Goal: Information Seeking & Learning: Learn about a topic

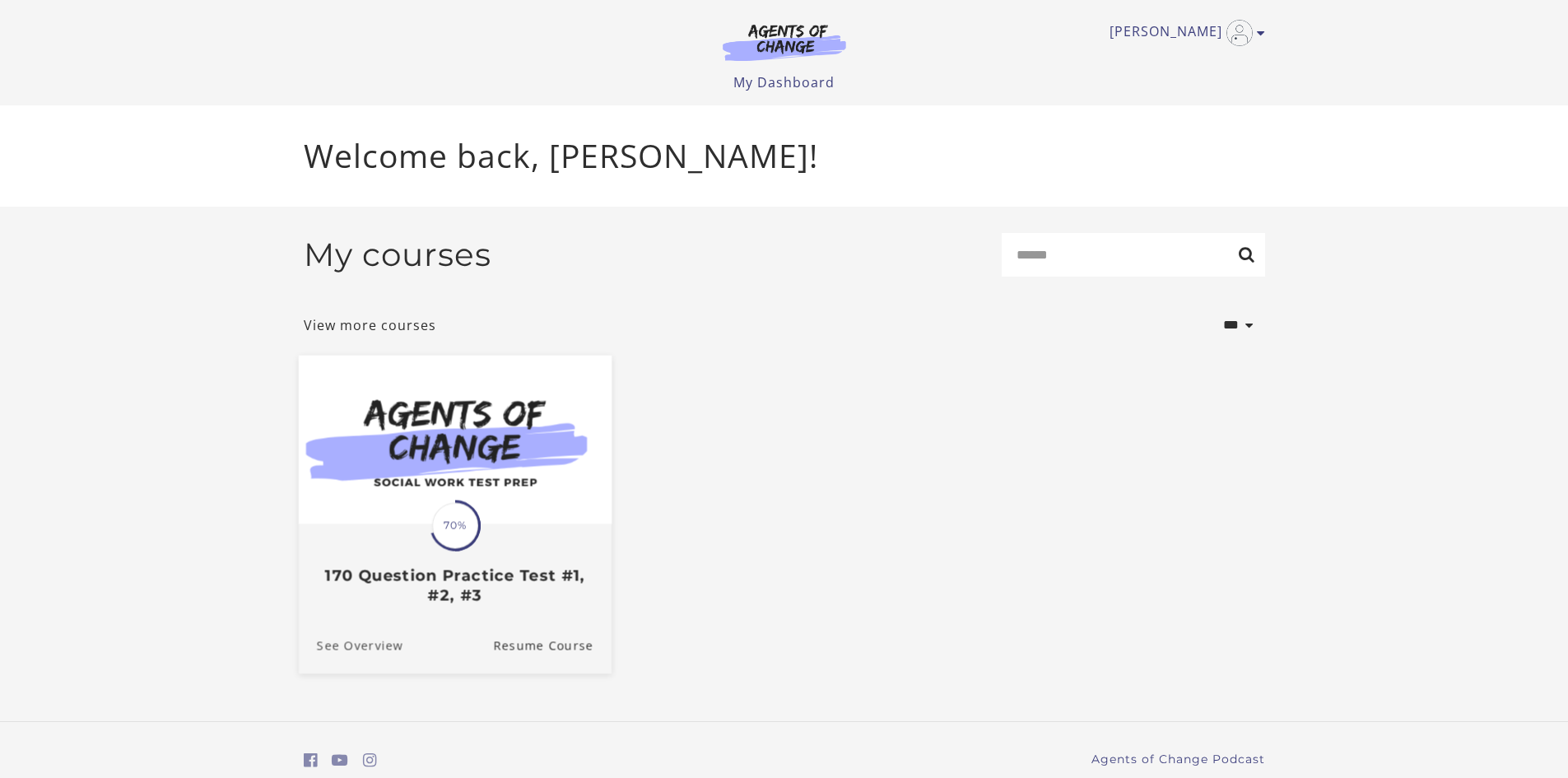
click at [366, 646] on link "See Overview" at bounding box center [349, 645] width 104 height 55
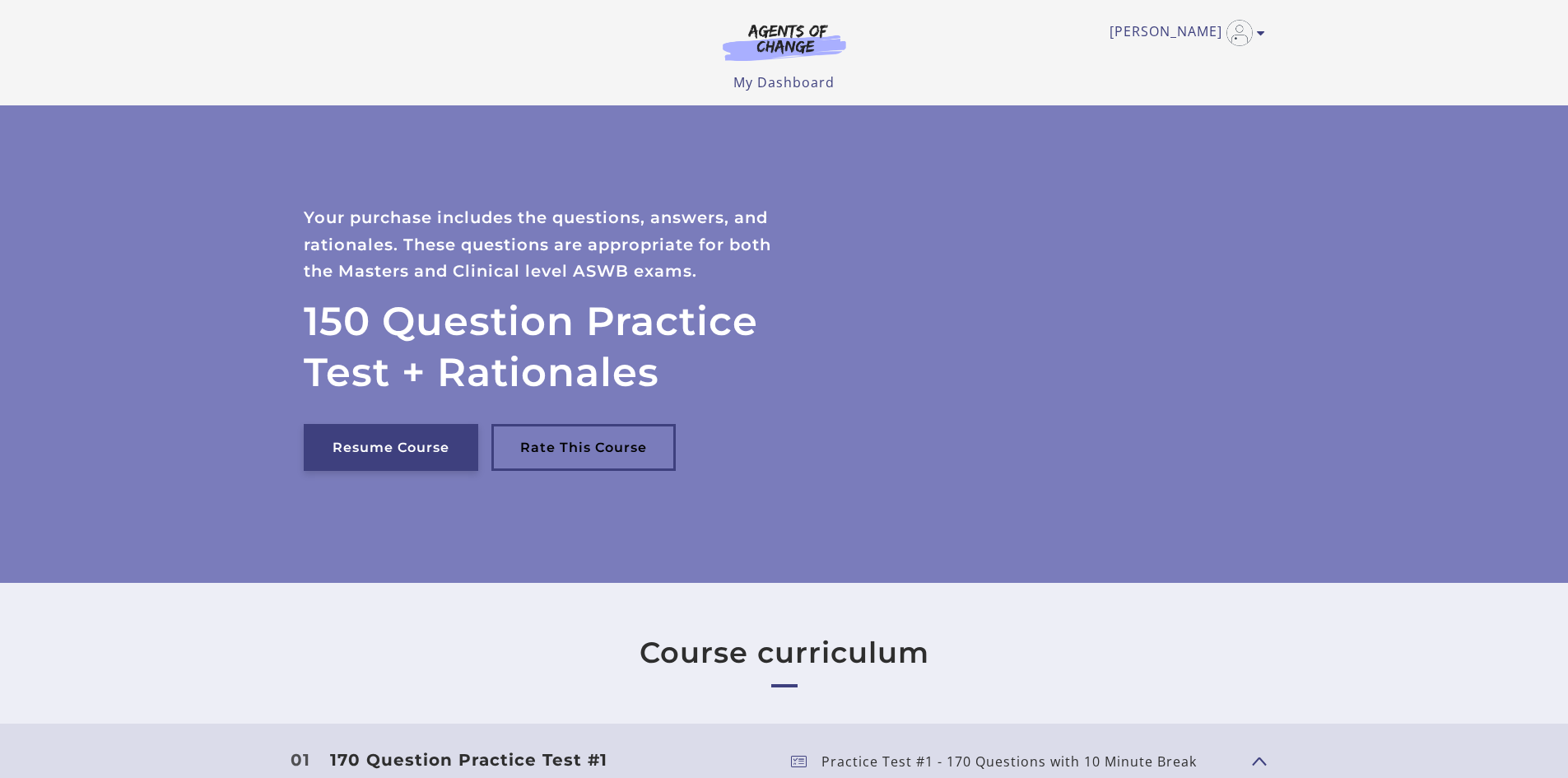
click at [437, 450] on link "Resume Course" at bounding box center [390, 447] width 174 height 47
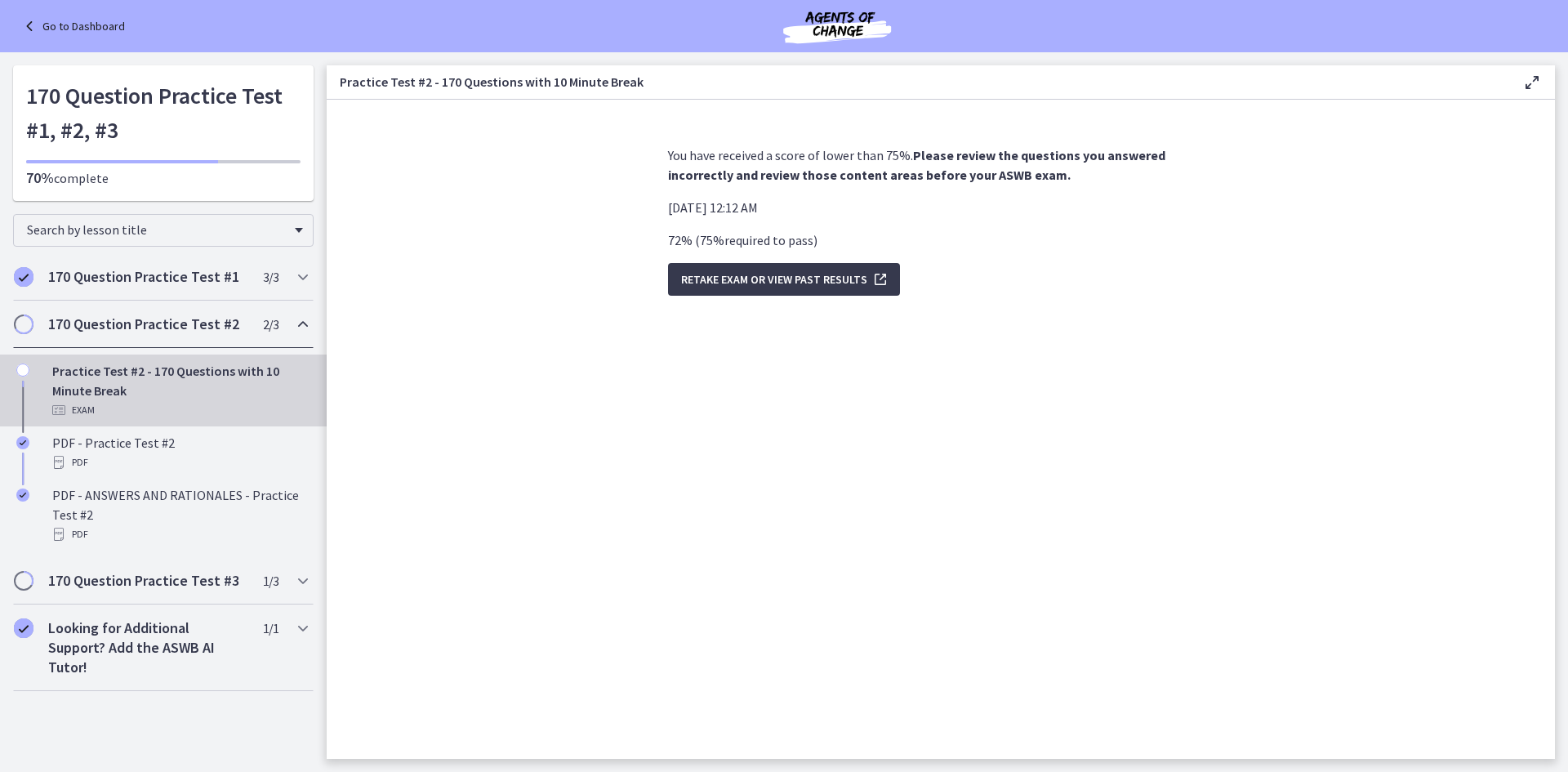
click at [169, 390] on div "Practice Test #2 - 170 Questions with 10 Minute Break Exam" at bounding box center [180, 390] width 255 height 59
click at [702, 287] on span "Retake Exam OR View Past Results" at bounding box center [774, 279] width 186 height 19
click at [86, 327] on h2 "170 Question Practice Test #2" at bounding box center [148, 324] width 199 height 19
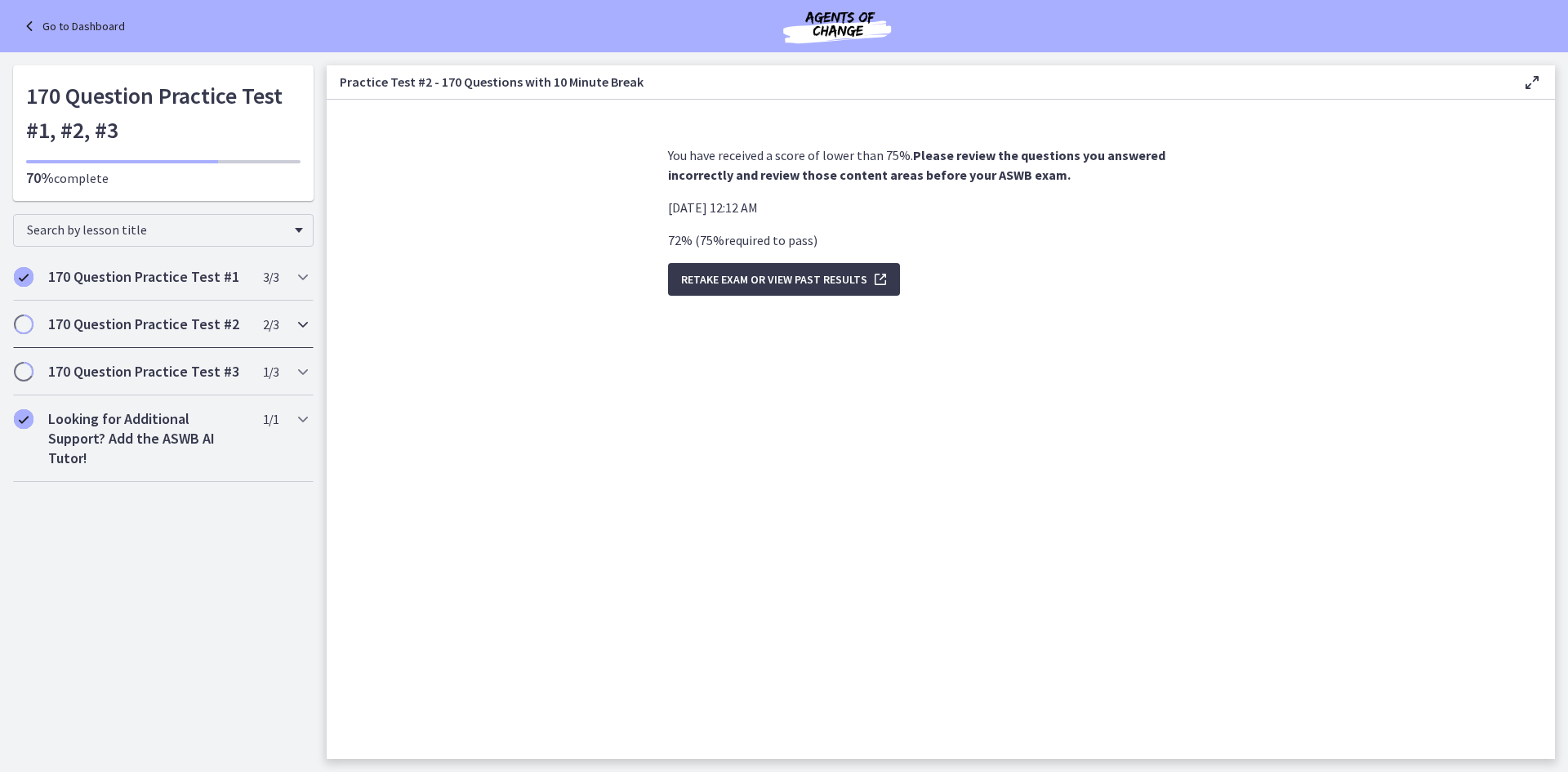
click at [303, 319] on icon "Chapters" at bounding box center [303, 324] width 19 height 19
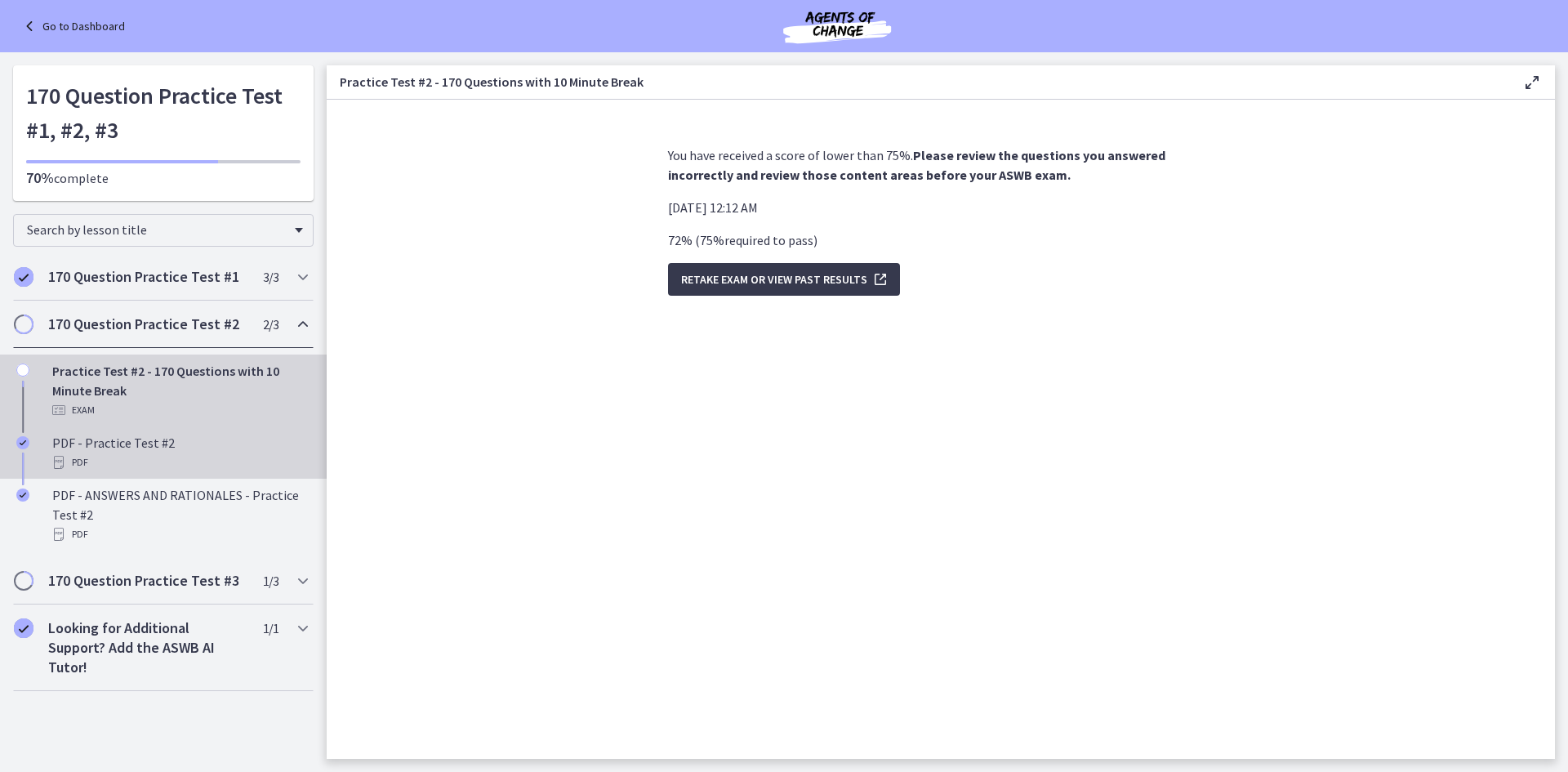
click at [167, 455] on div "PDF" at bounding box center [180, 462] width 255 height 19
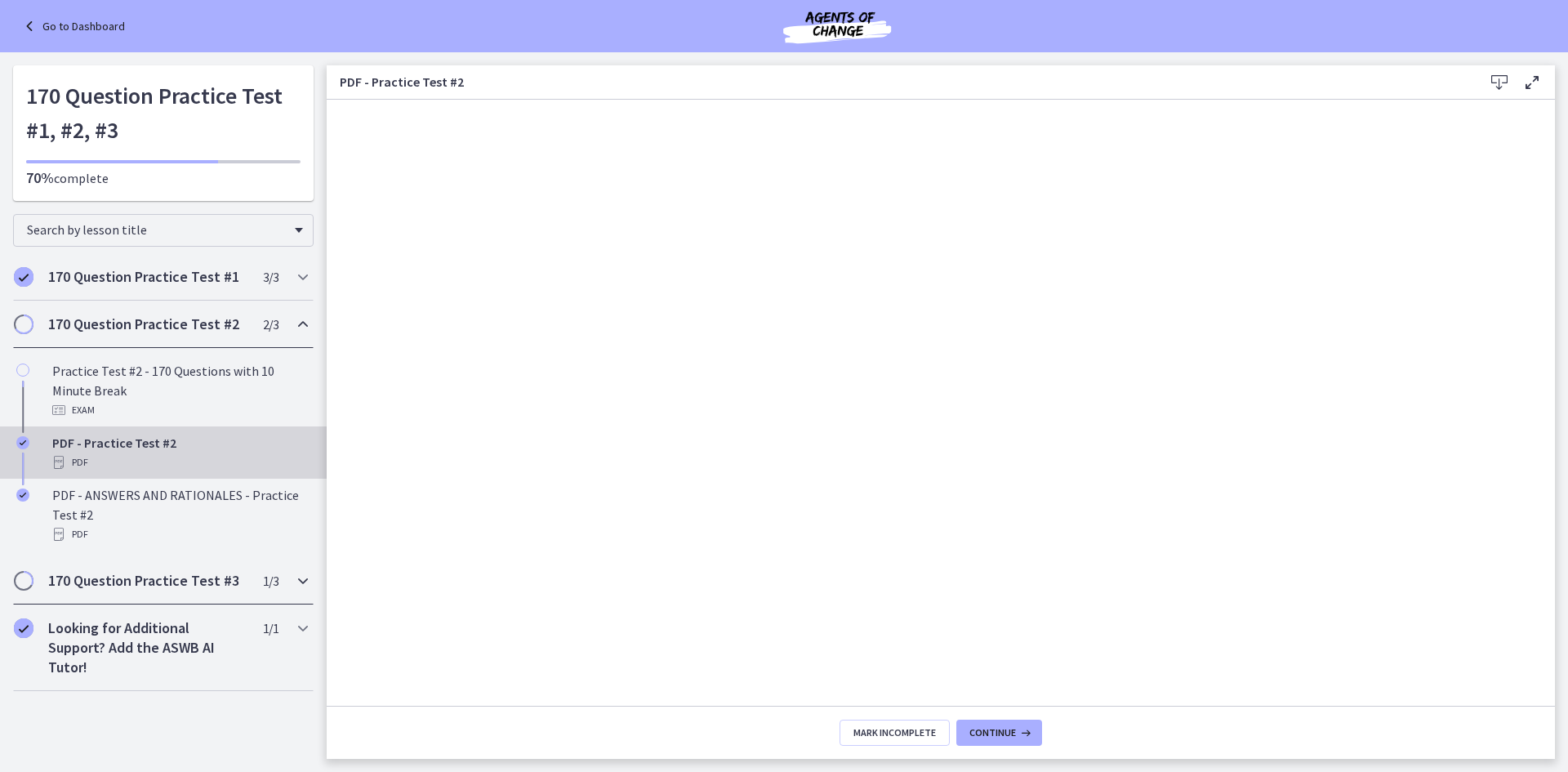
click at [94, 582] on h2 "170 Question Practice Test #3" at bounding box center [148, 580] width 199 height 19
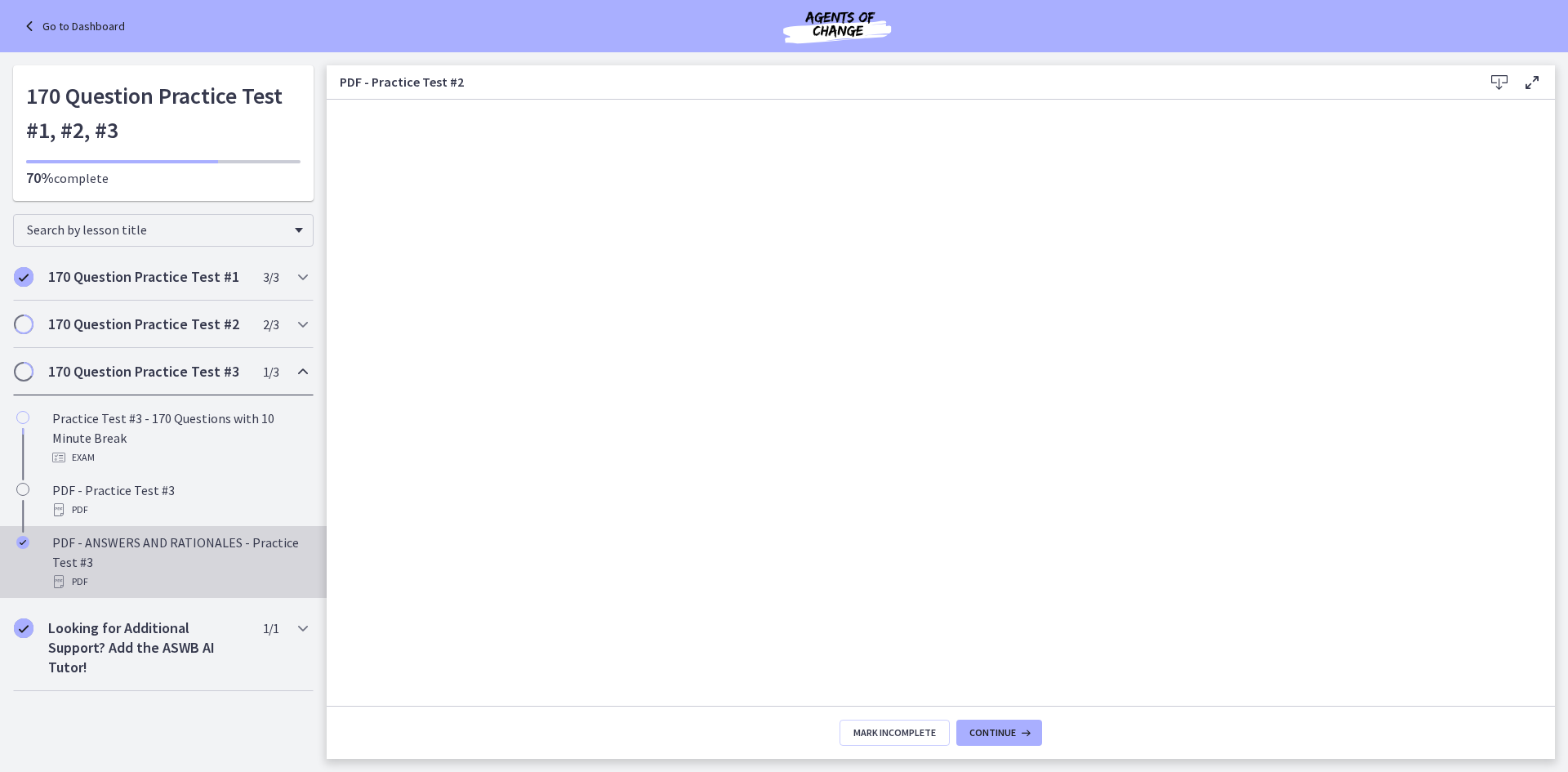
click at [155, 538] on div "PDF - ANSWERS AND RATIONALES - Practice Test #3 PDF" at bounding box center [180, 562] width 255 height 59
click at [172, 650] on h2 "Looking for Additional Support? Add the ASWB AI Tutor!" at bounding box center [148, 647] width 199 height 59
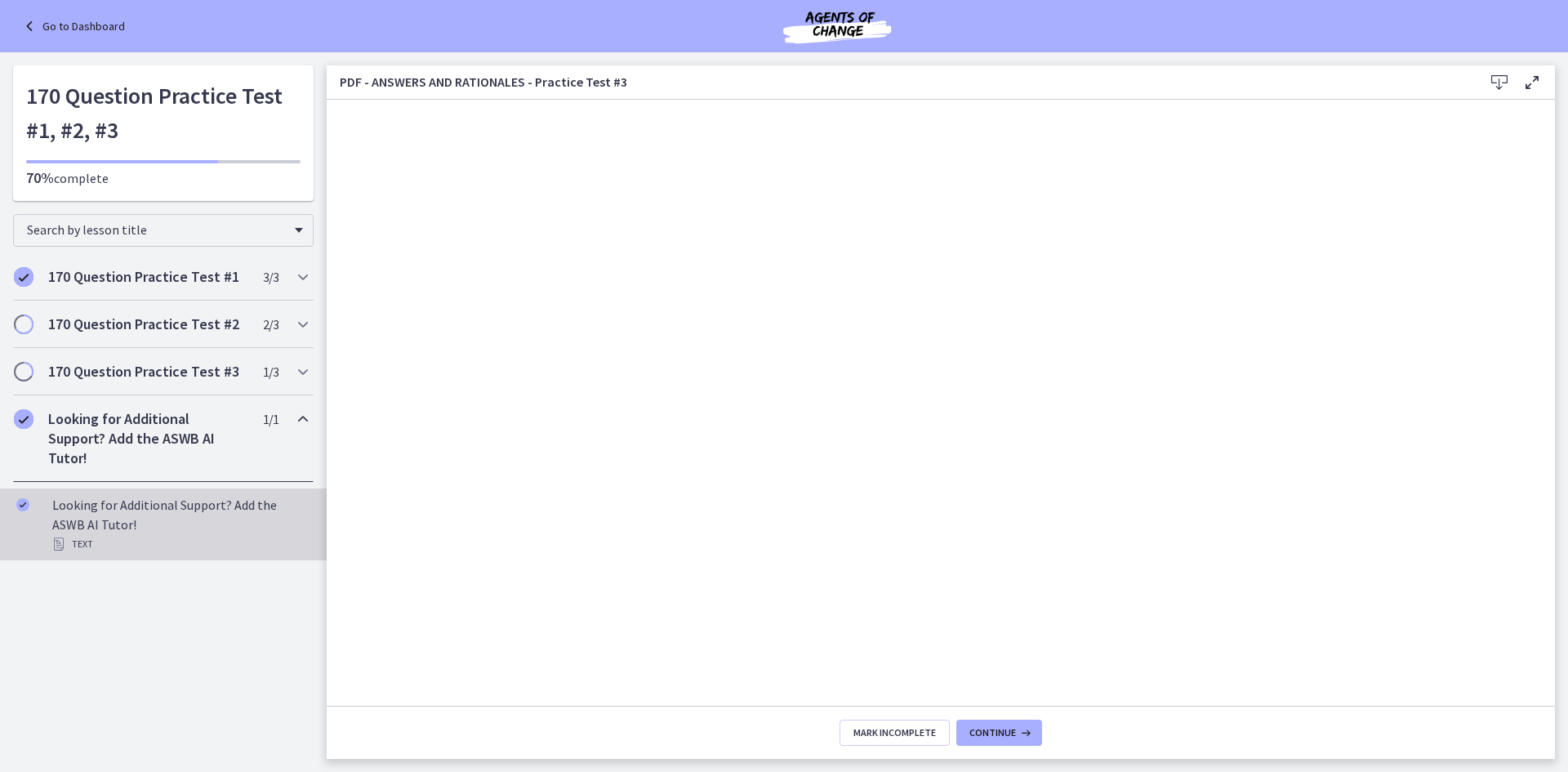
click at [262, 514] on div "Looking for Additional Support? Add the ASWB AI Tutor! Text" at bounding box center [180, 524] width 255 height 59
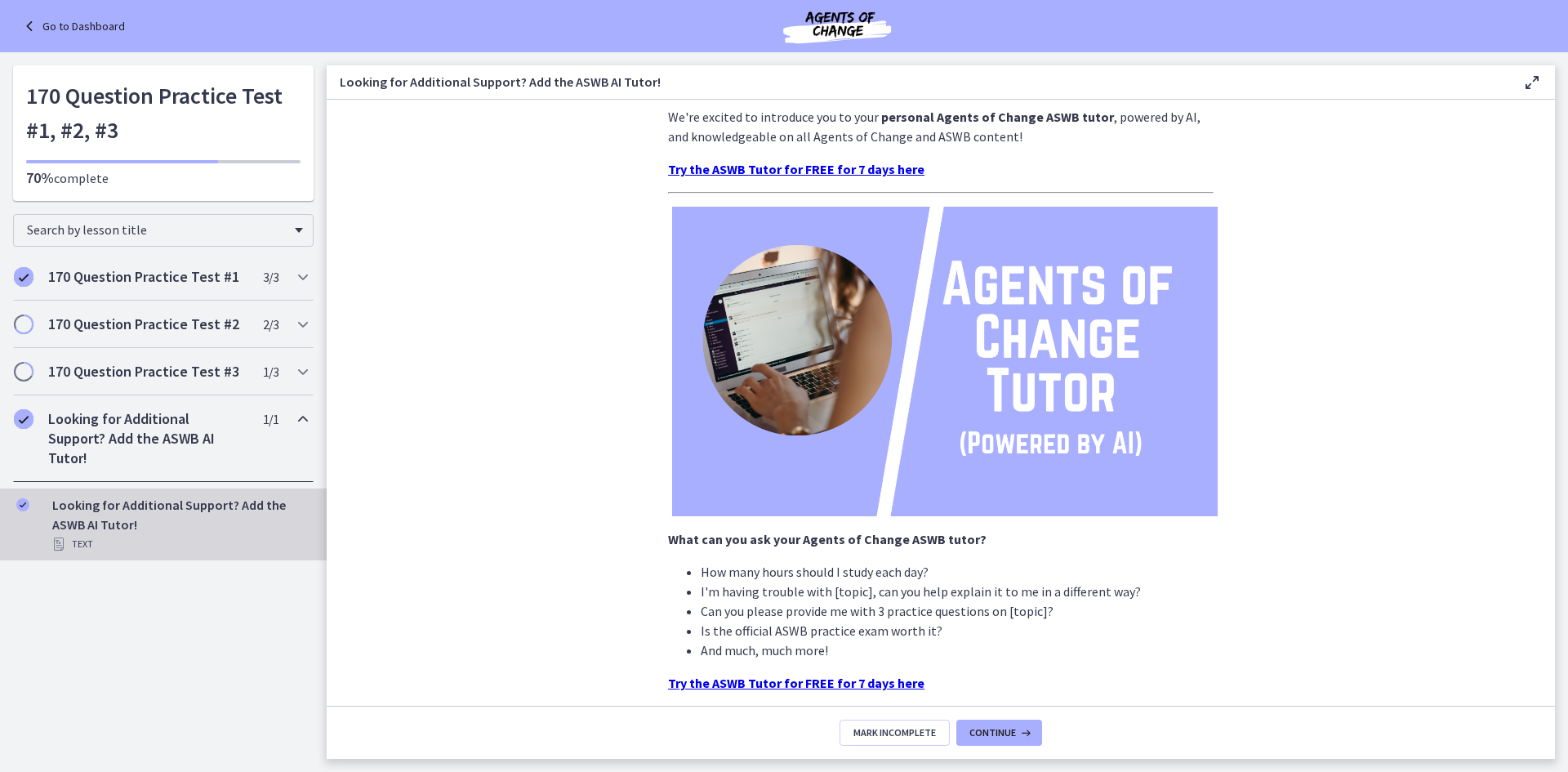
scroll to position [89, 0]
click at [300, 279] on icon "Chapters" at bounding box center [303, 277] width 19 height 19
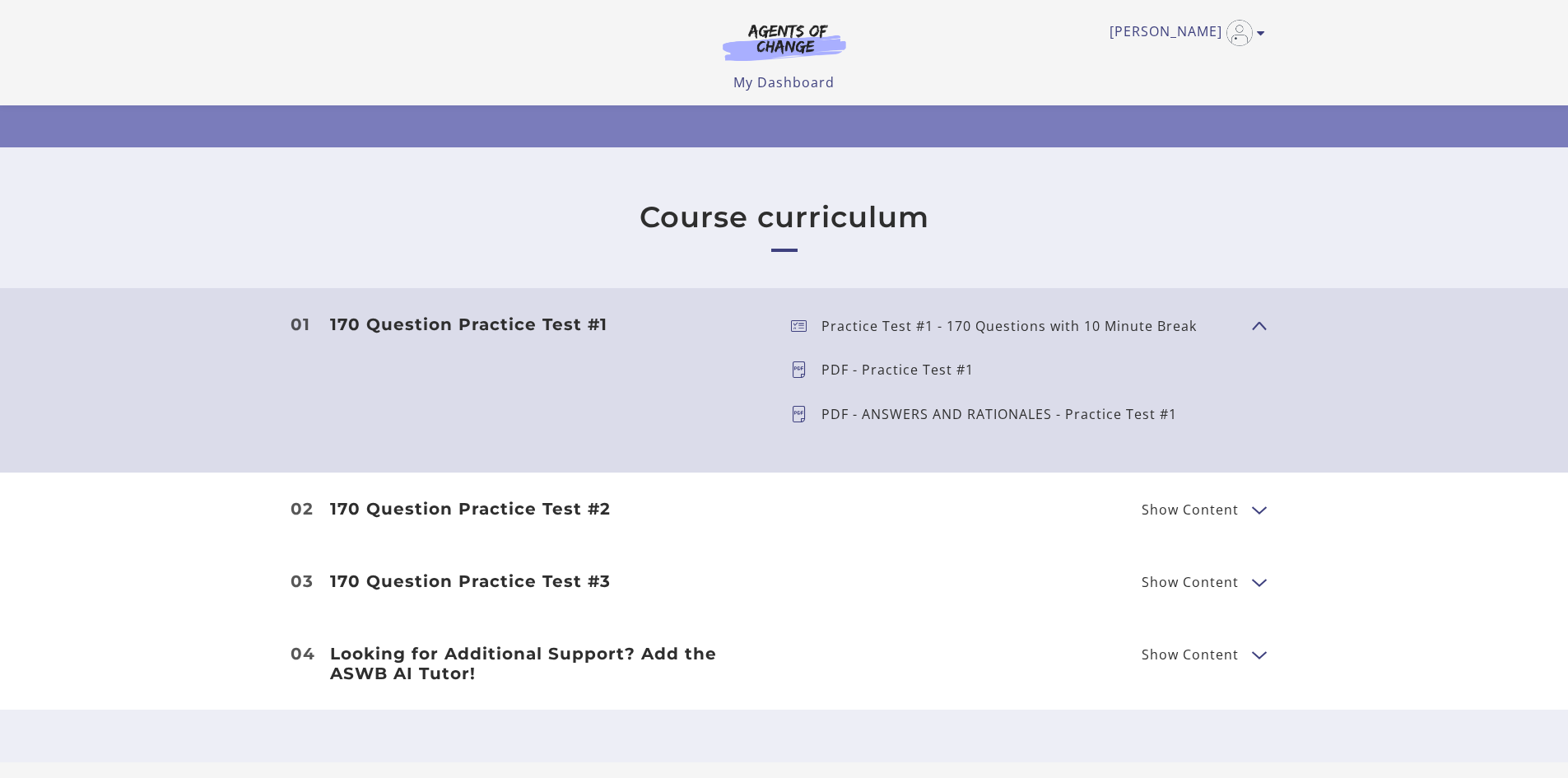
scroll to position [434, 0]
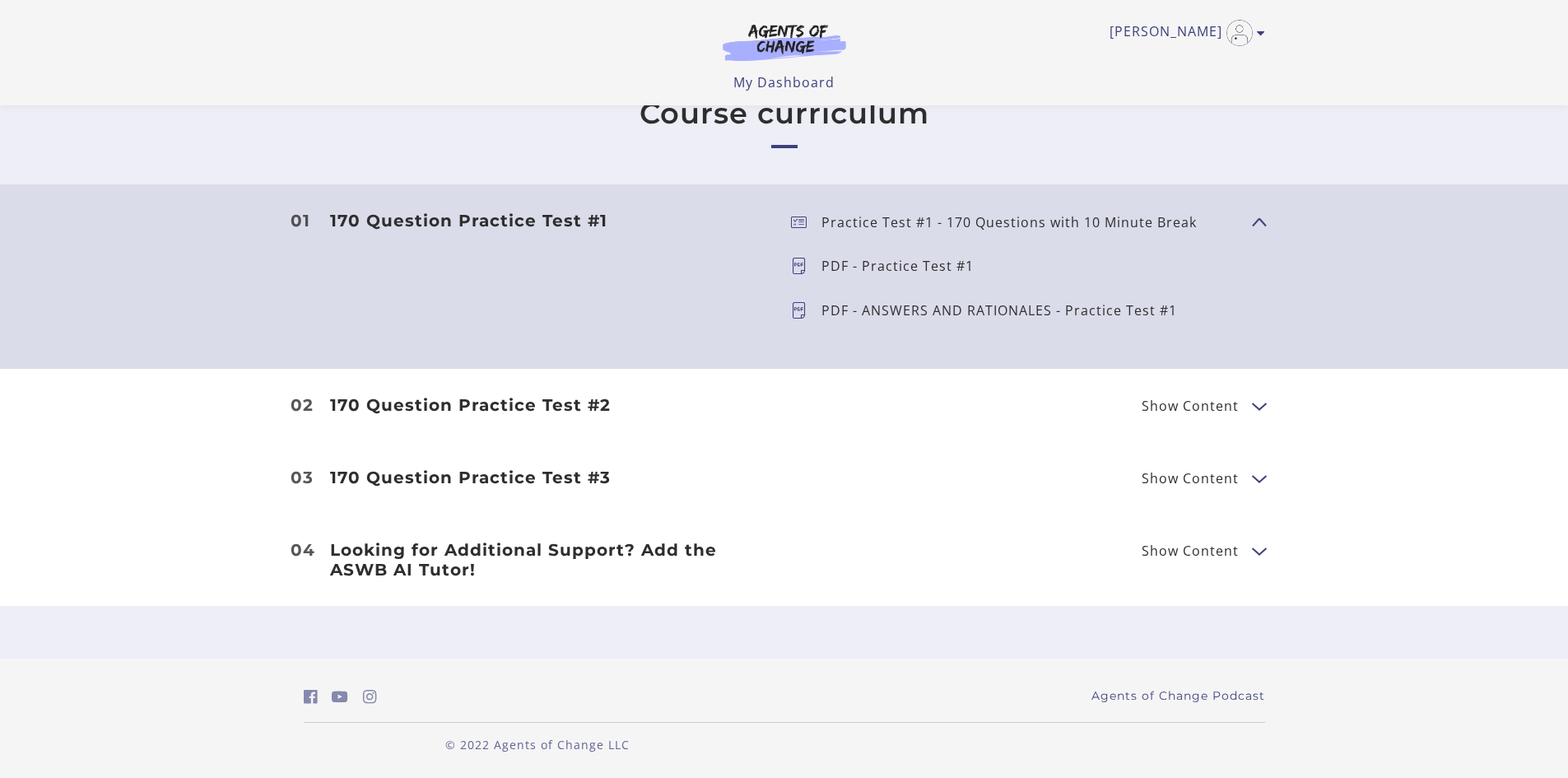
click at [562, 405] on h3 "170 Question Practice Test #2" at bounding box center [547, 405] width 435 height 19
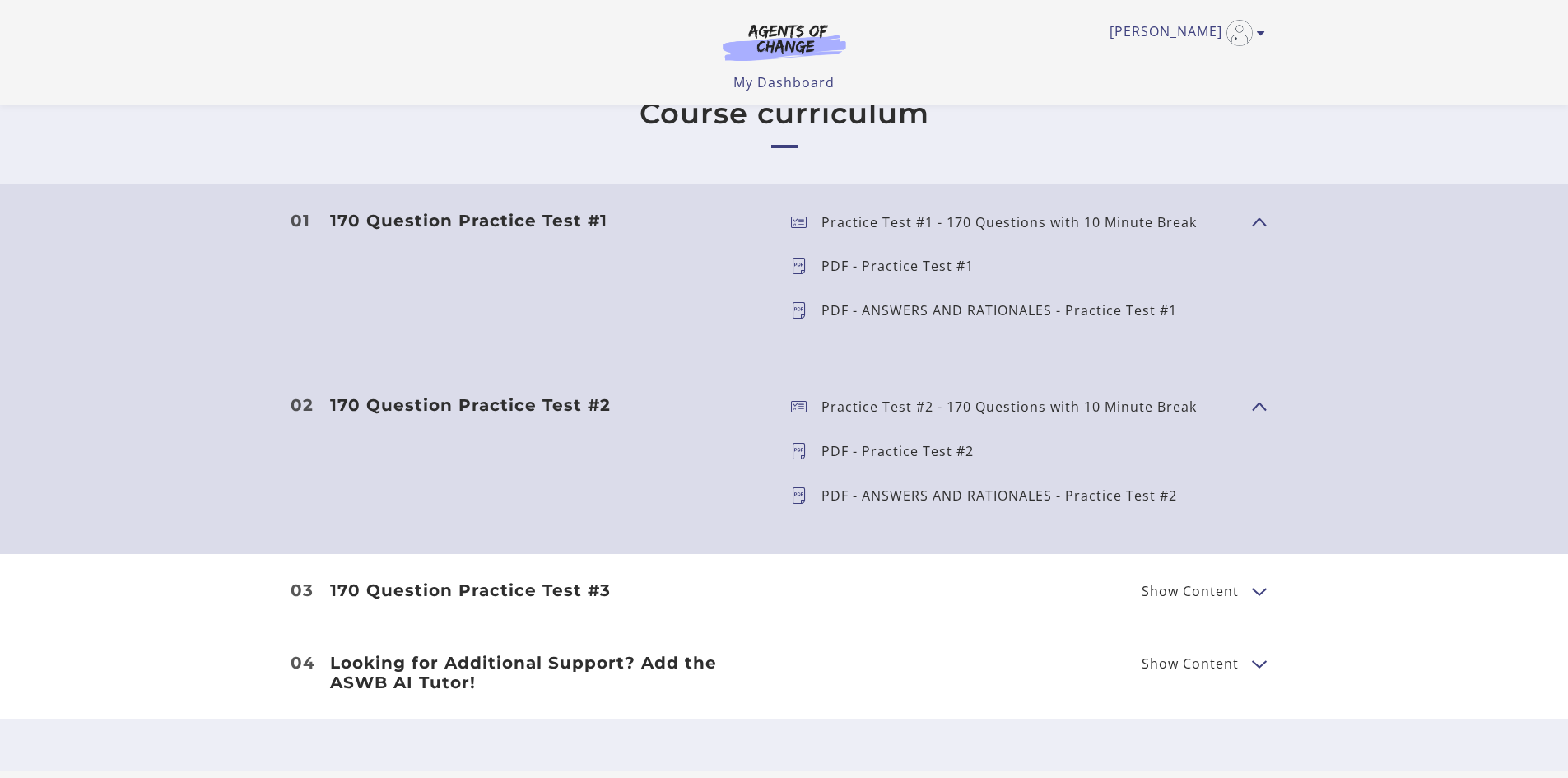
click at [1252, 405] on span "Show Content" at bounding box center [1252, 406] width 0 height 145
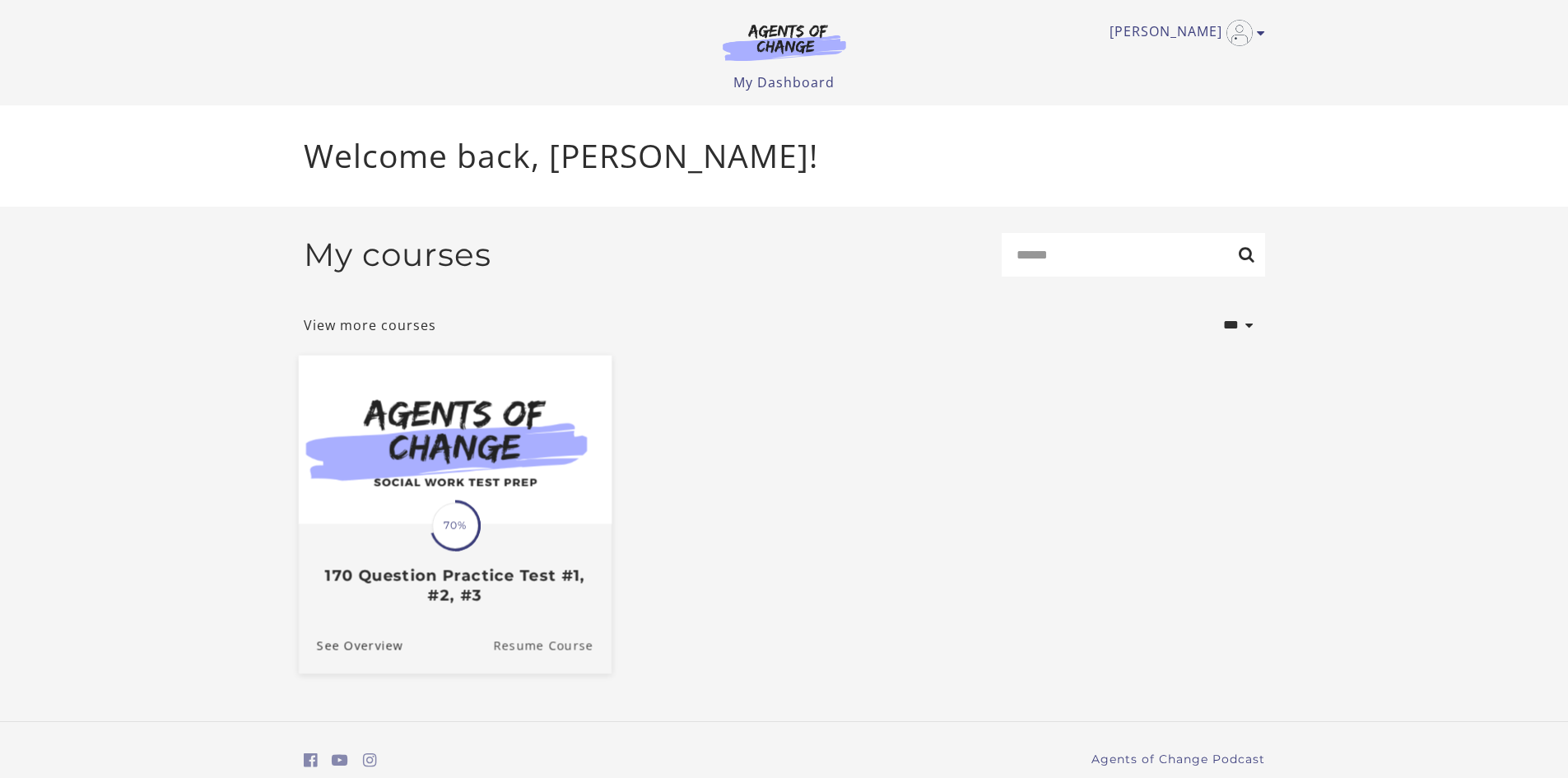
click at [534, 644] on link "Resume Course" at bounding box center [552, 645] width 119 height 55
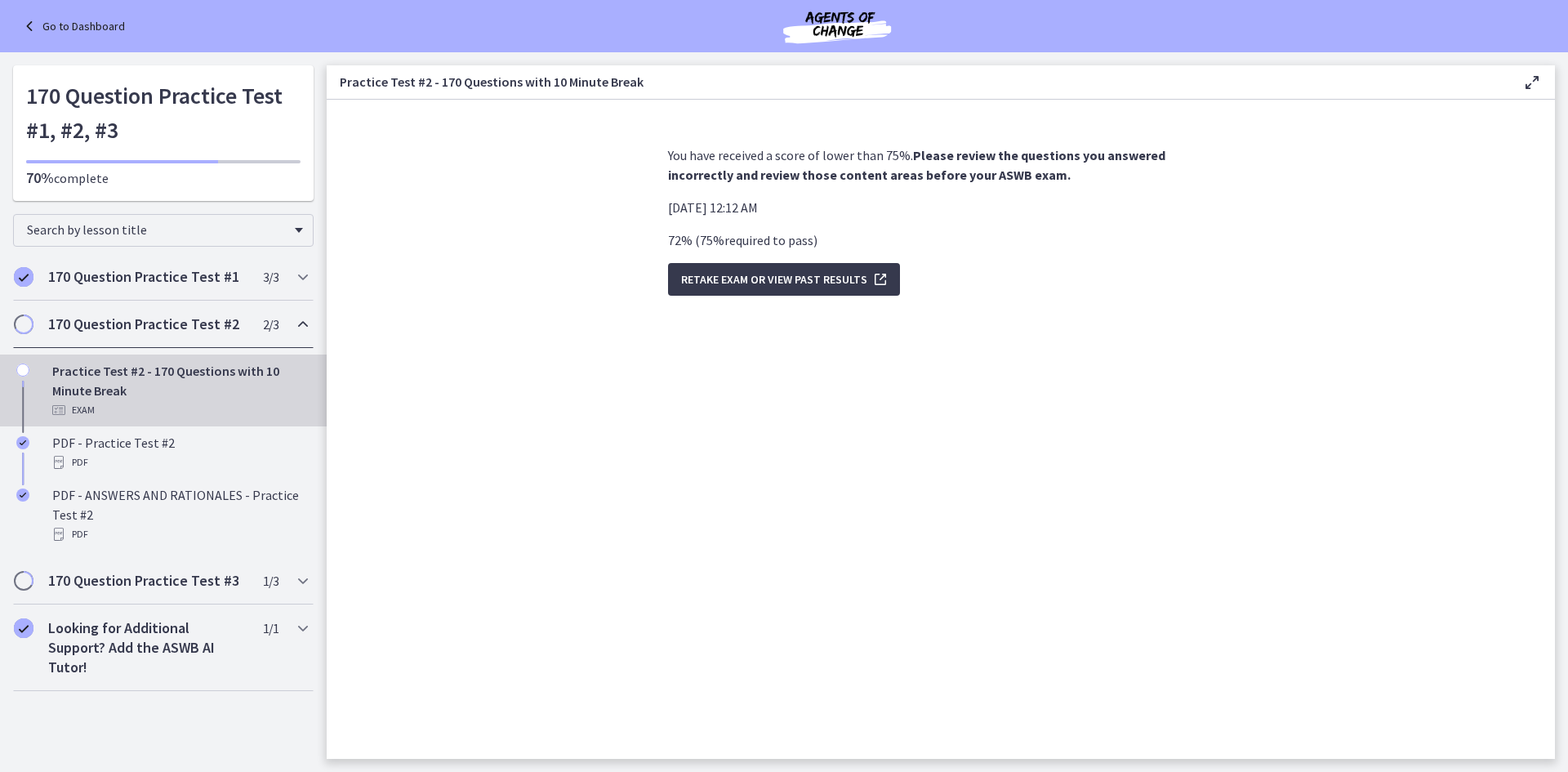
click at [123, 321] on h2 "170 Question Practice Test #2" at bounding box center [148, 324] width 199 height 19
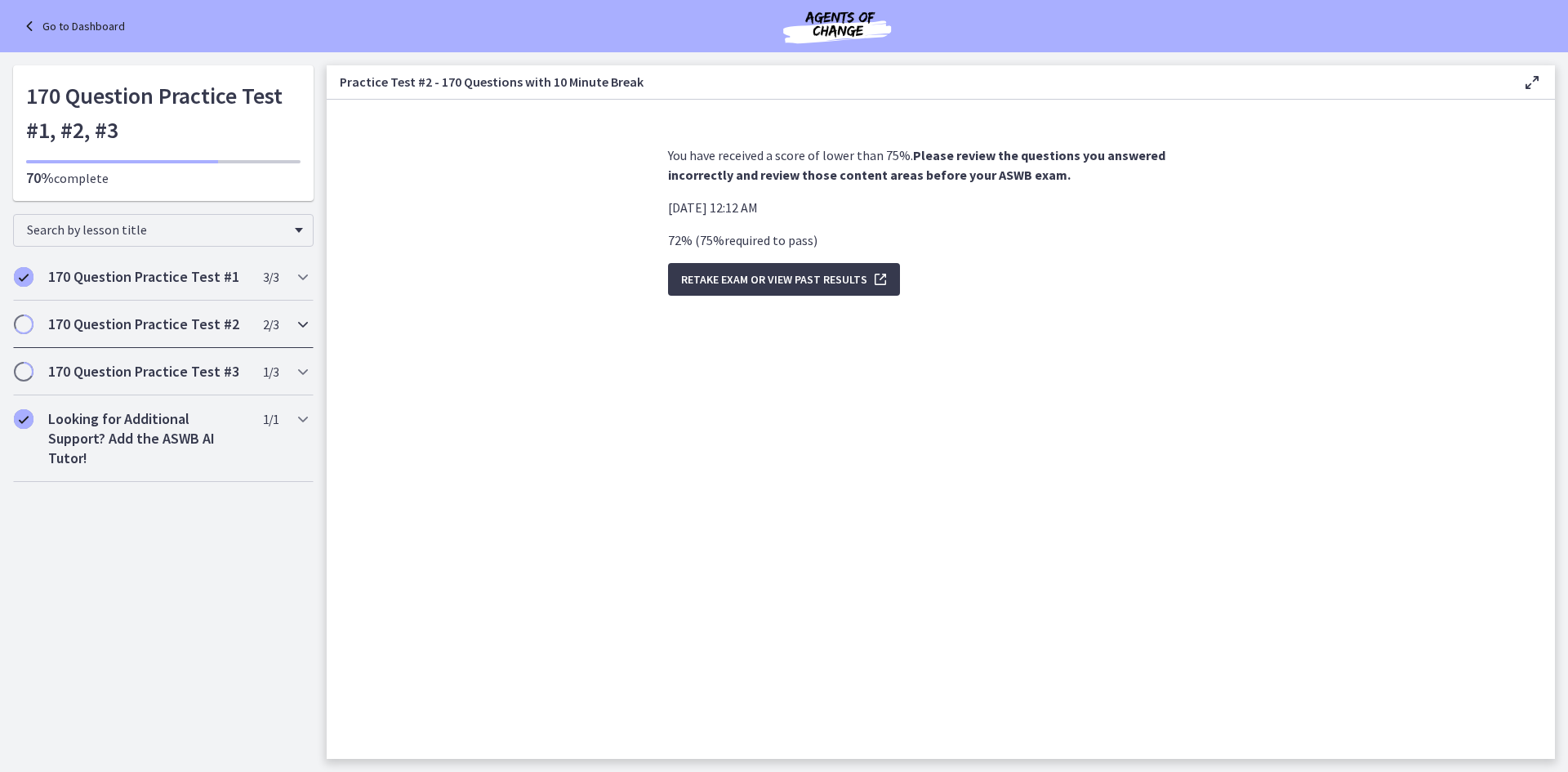
click at [29, 321] on span "Chapters" at bounding box center [23, 323] width 16 height 16
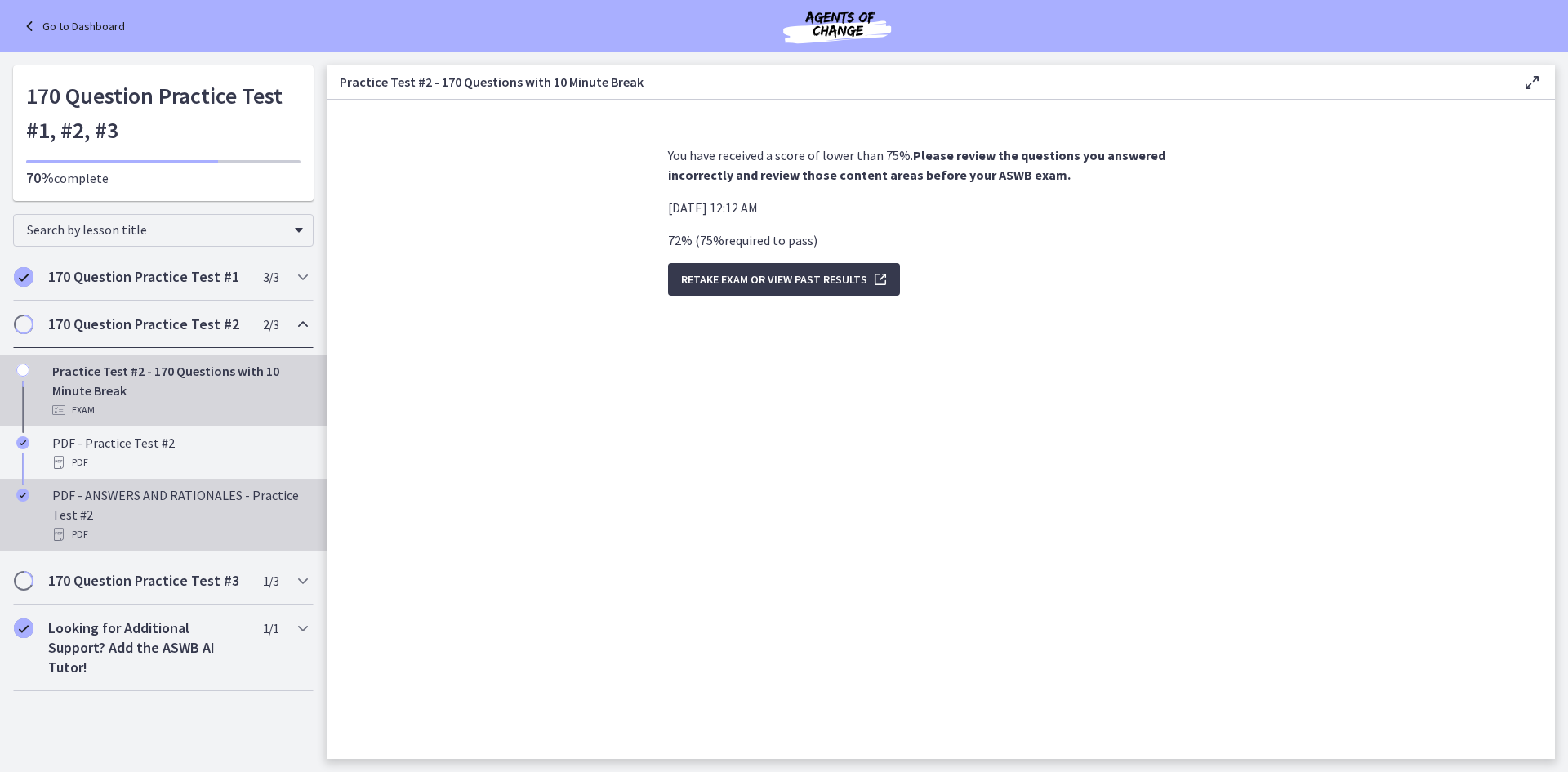
click at [121, 506] on div "PDF - ANSWERS AND RATIONALES - Practice Test #2 PDF" at bounding box center [180, 514] width 255 height 59
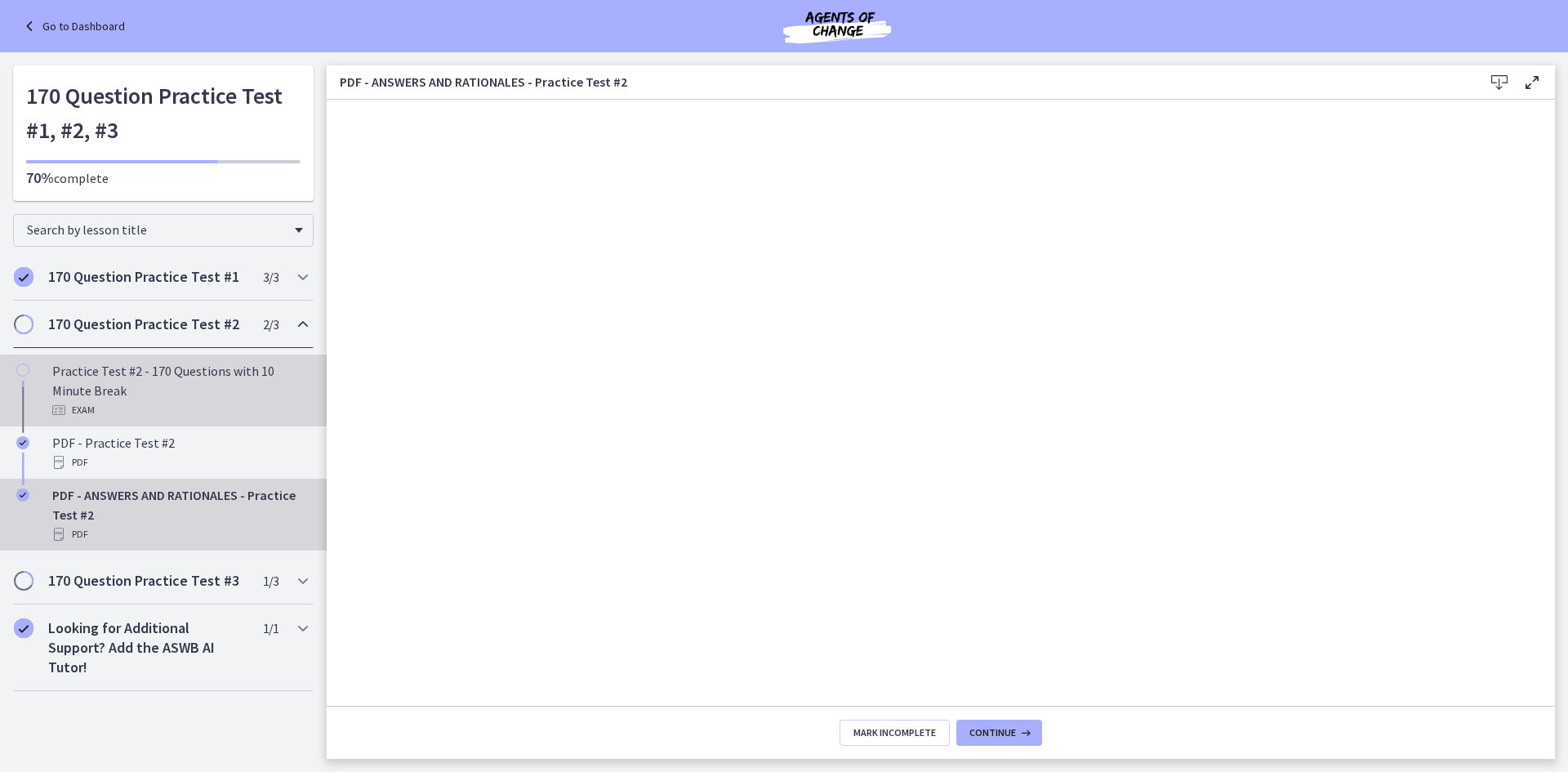
click at [146, 379] on div "Practice Test #2 - 170 Questions with 10 Minute Break Exam" at bounding box center [180, 390] width 255 height 59
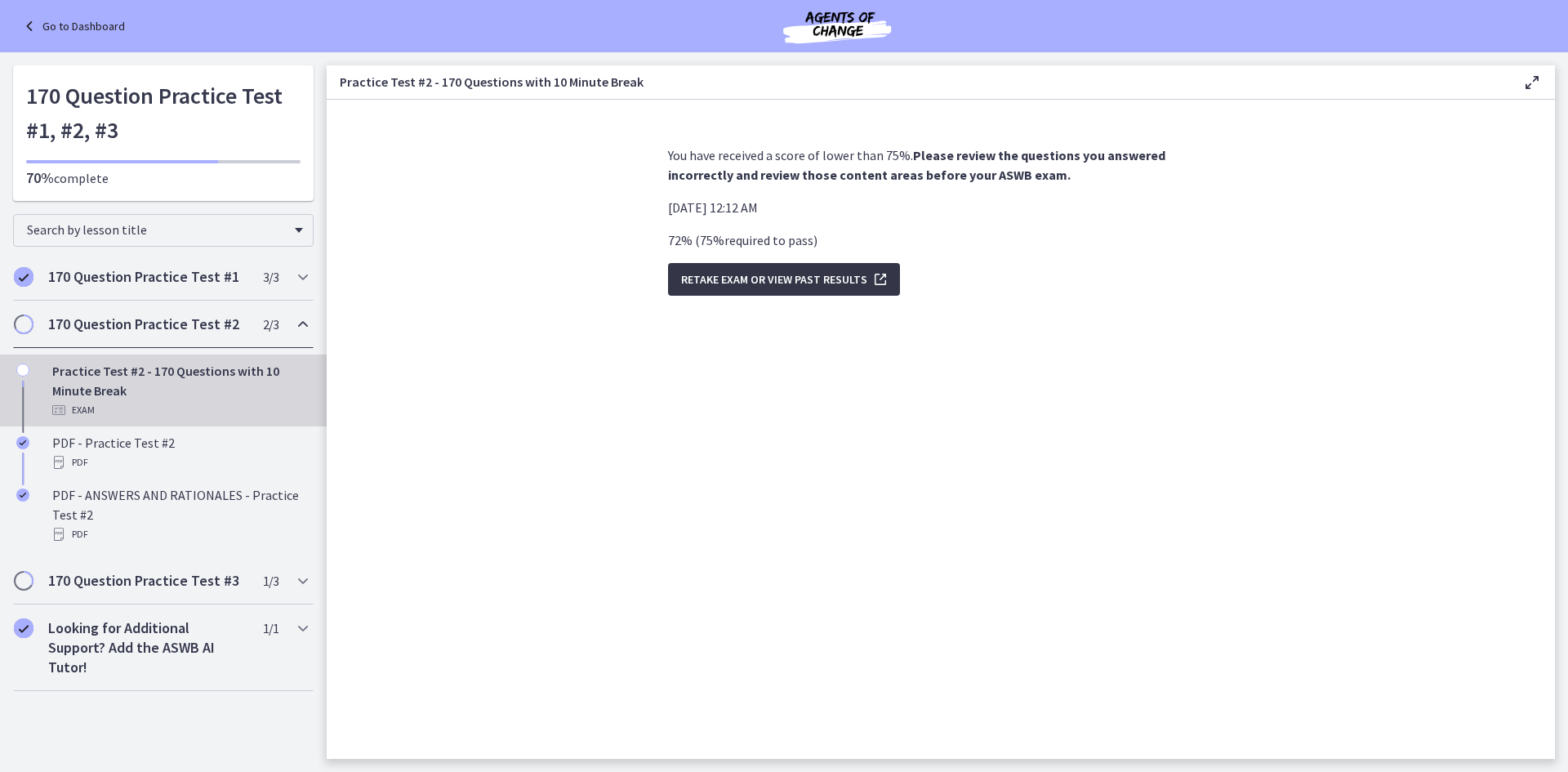
click at [800, 285] on span "Retake Exam OR View Past Results" at bounding box center [774, 279] width 186 height 19
